Goal: Task Accomplishment & Management: Manage account settings

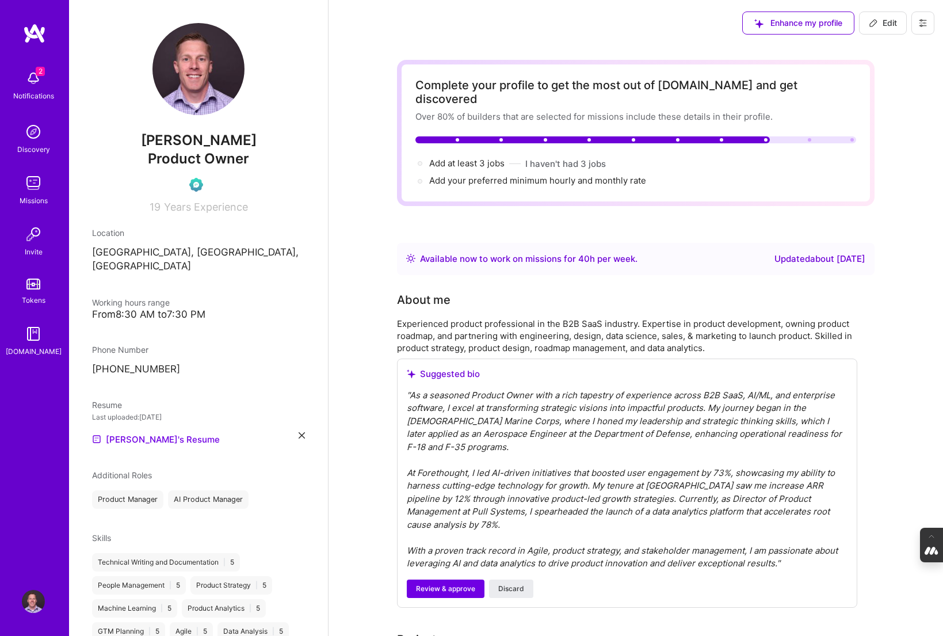
click at [928, 29] on button at bounding box center [922, 23] width 23 height 23
click at [891, 113] on button "Log Out" at bounding box center [891, 107] width 86 height 29
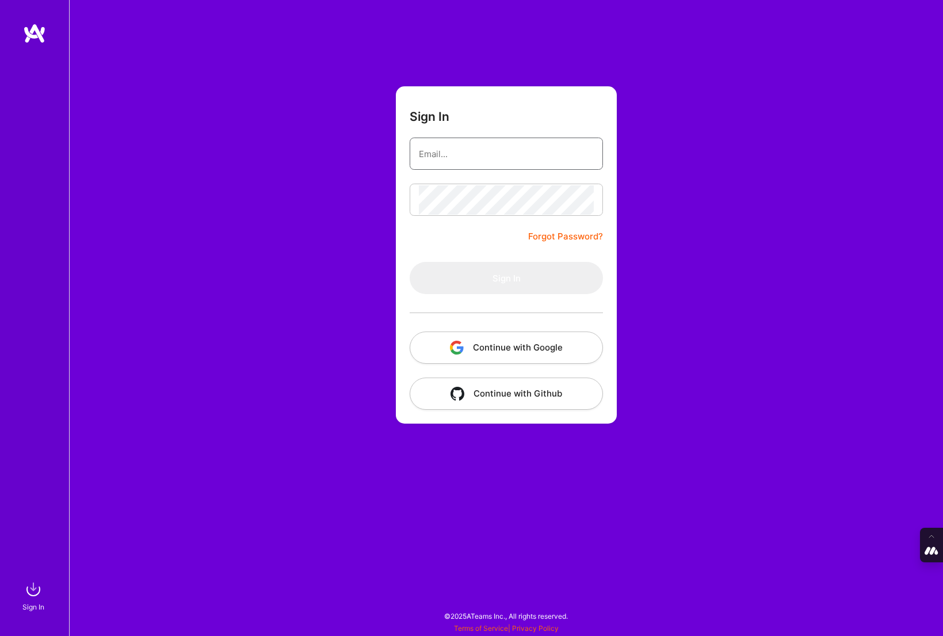
click at [485, 148] on input "email" at bounding box center [506, 153] width 175 height 29
type input "tanya@a.team"
click at [498, 348] on button "Continue with Google" at bounding box center [506, 347] width 193 height 32
